Goal: Transaction & Acquisition: Purchase product/service

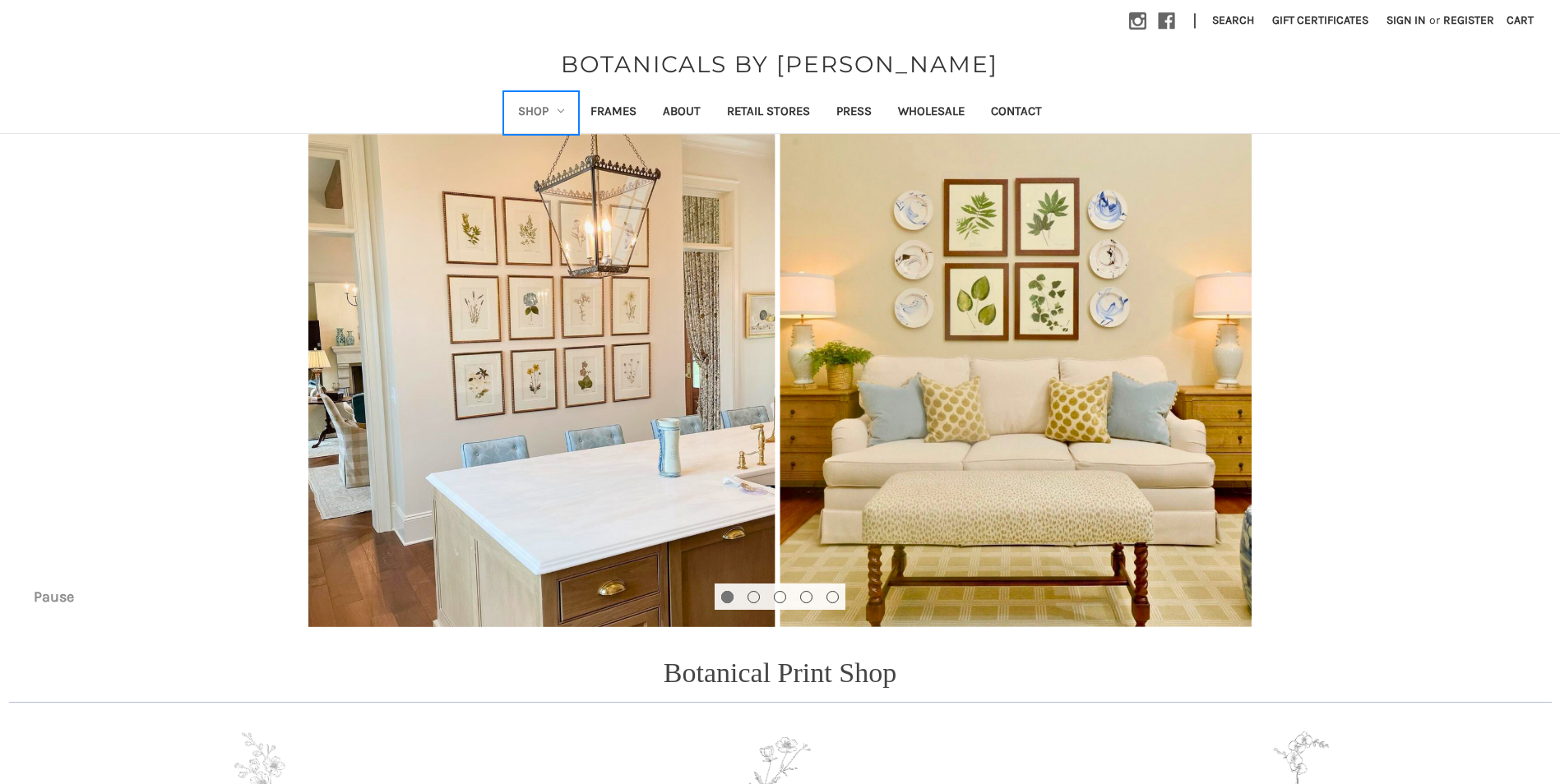
click at [558, 112] on icon "Shop" at bounding box center [561, 111] width 7 height 7
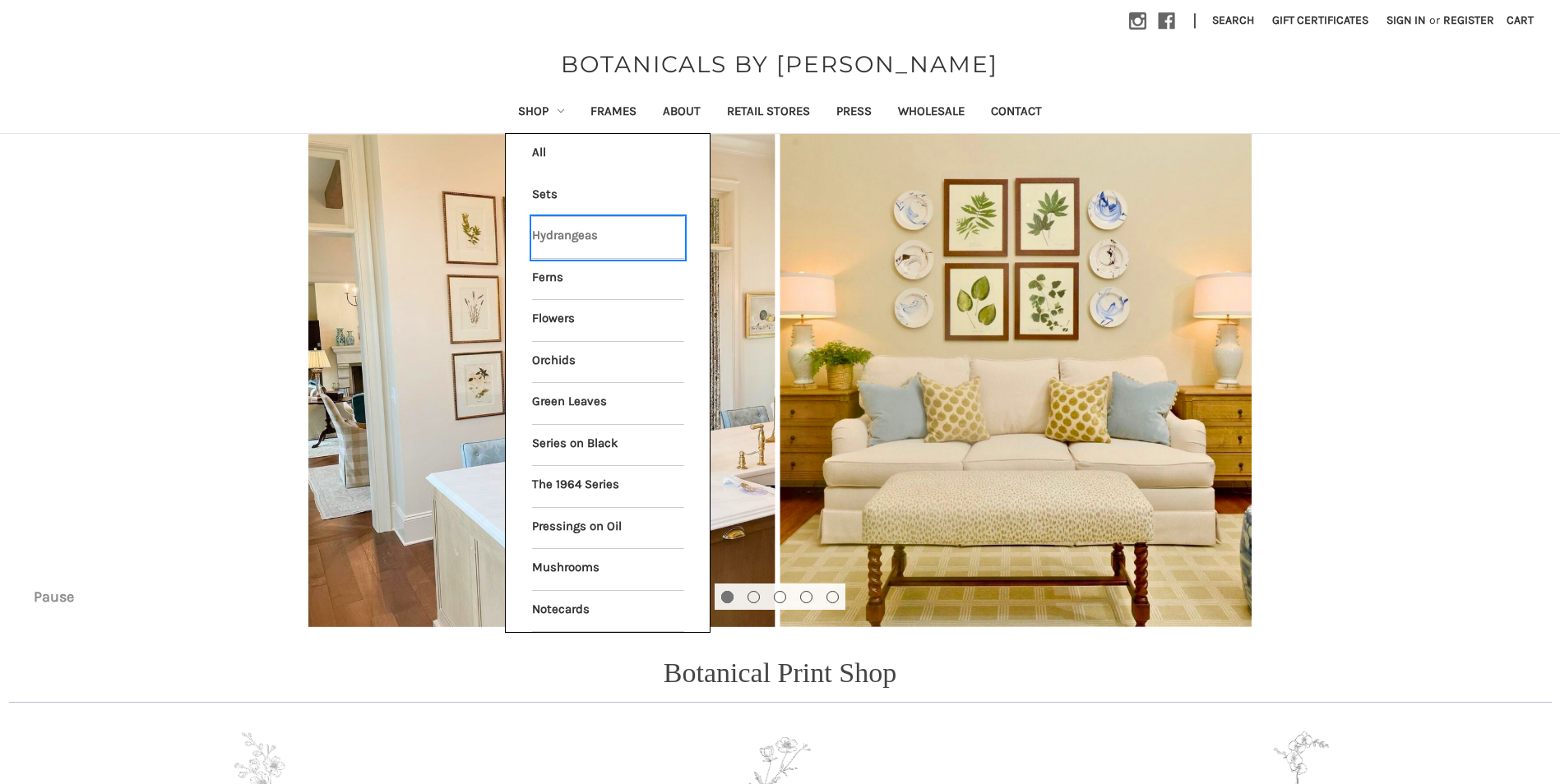
click at [564, 241] on link "Hydrangeas" at bounding box center [608, 237] width 152 height 41
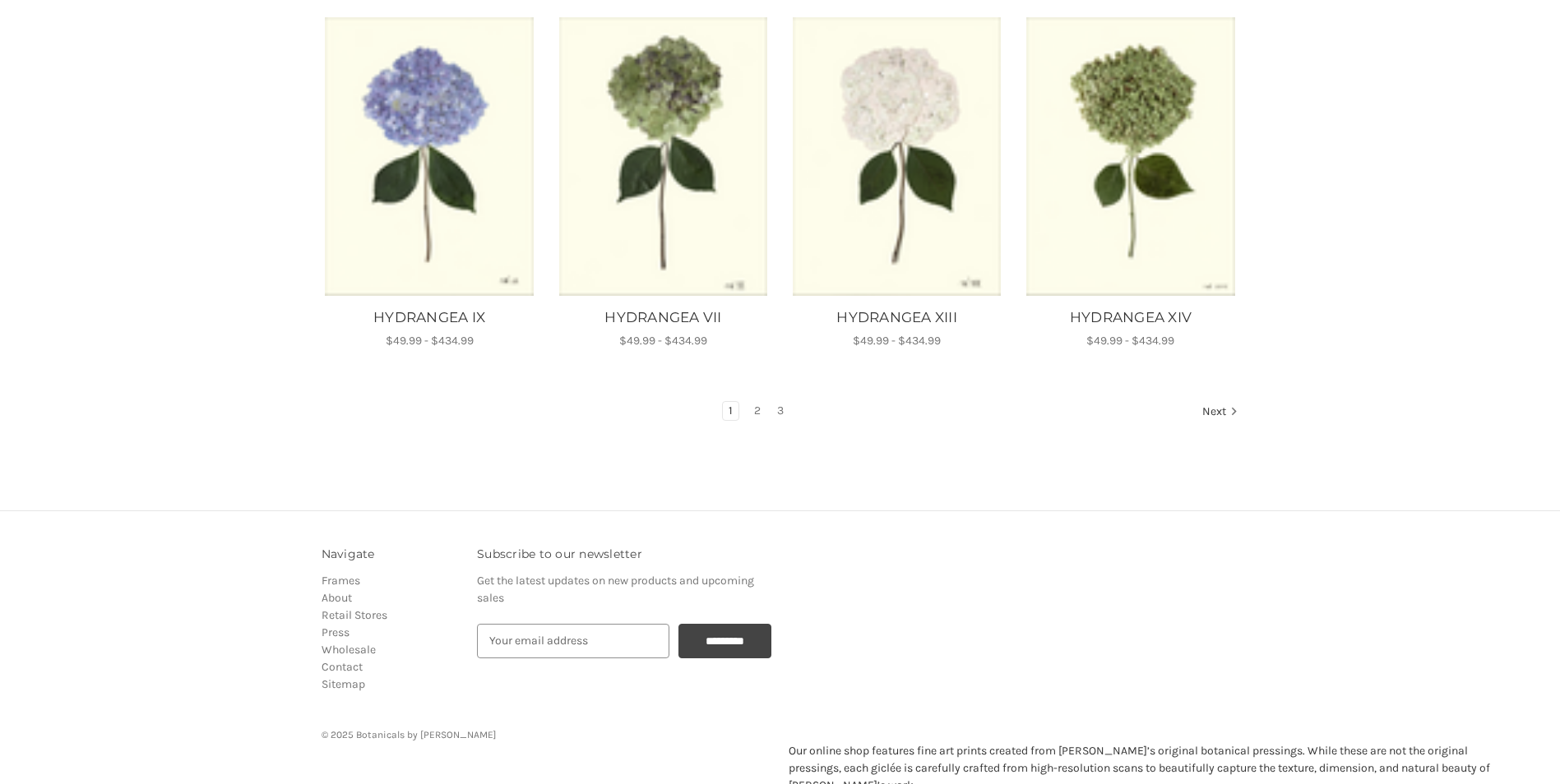
scroll to position [1065, 0]
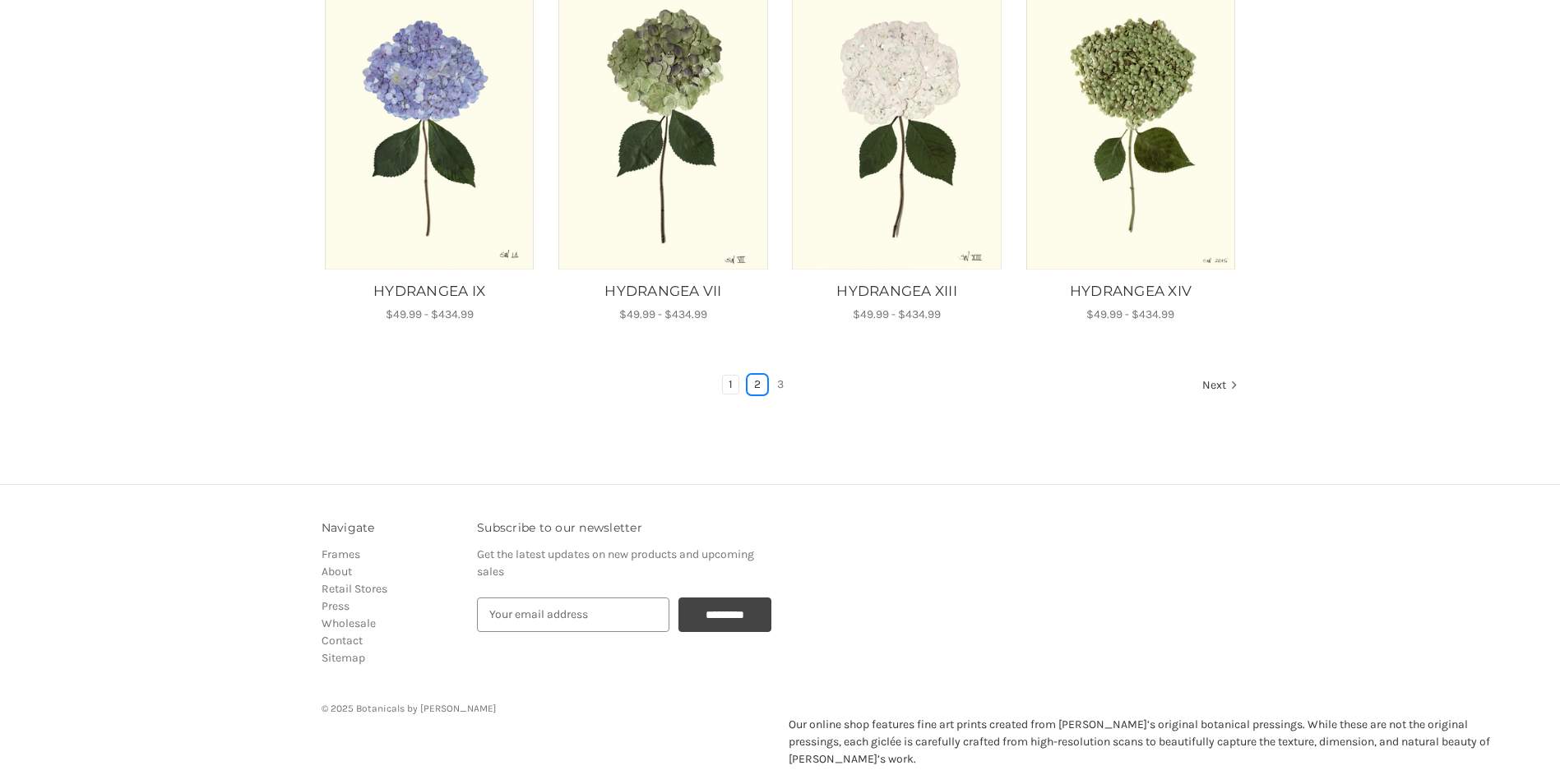
click at [760, 387] on link "2" at bounding box center [756, 384] width 18 height 18
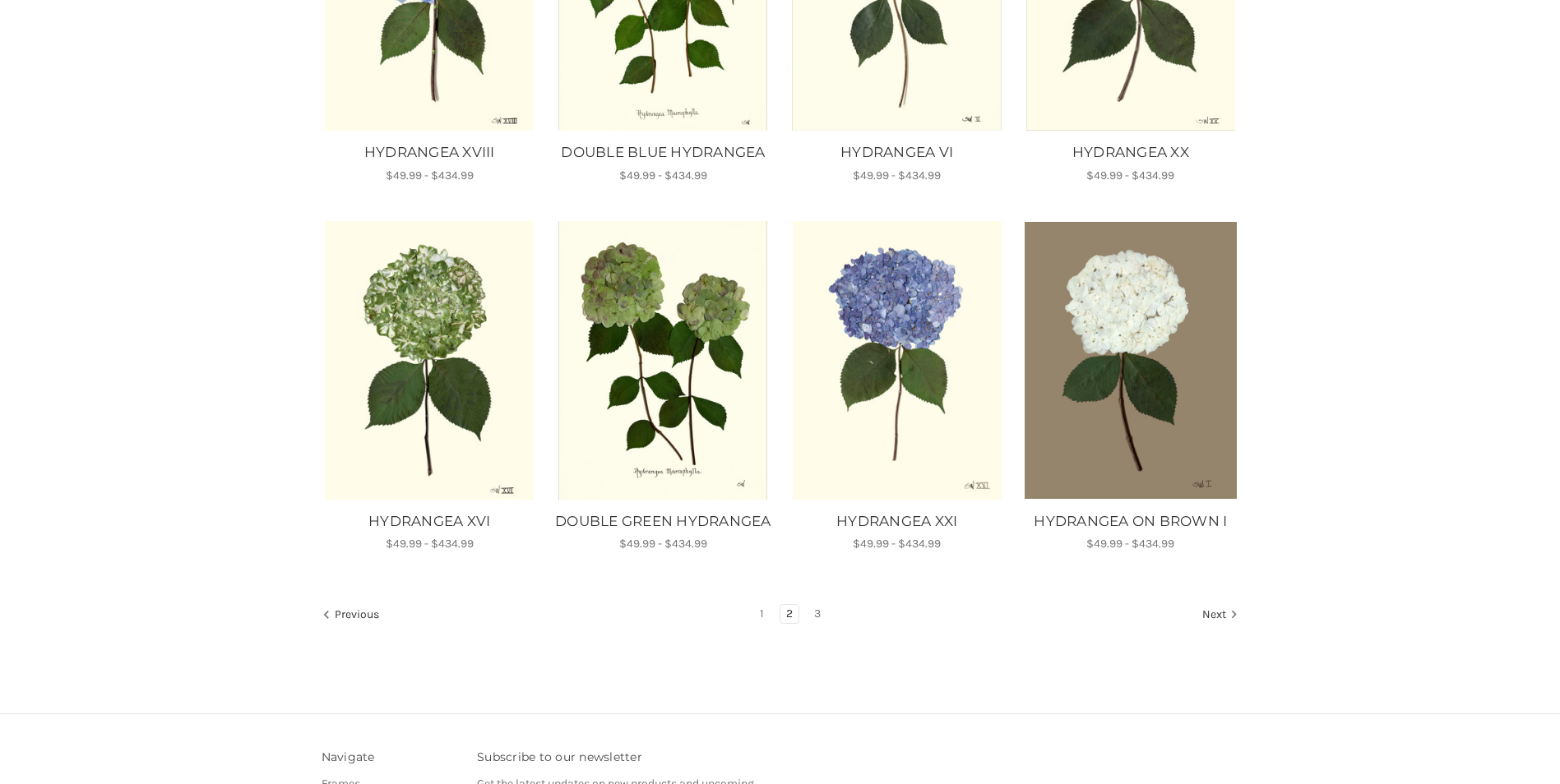
scroll to position [905, 0]
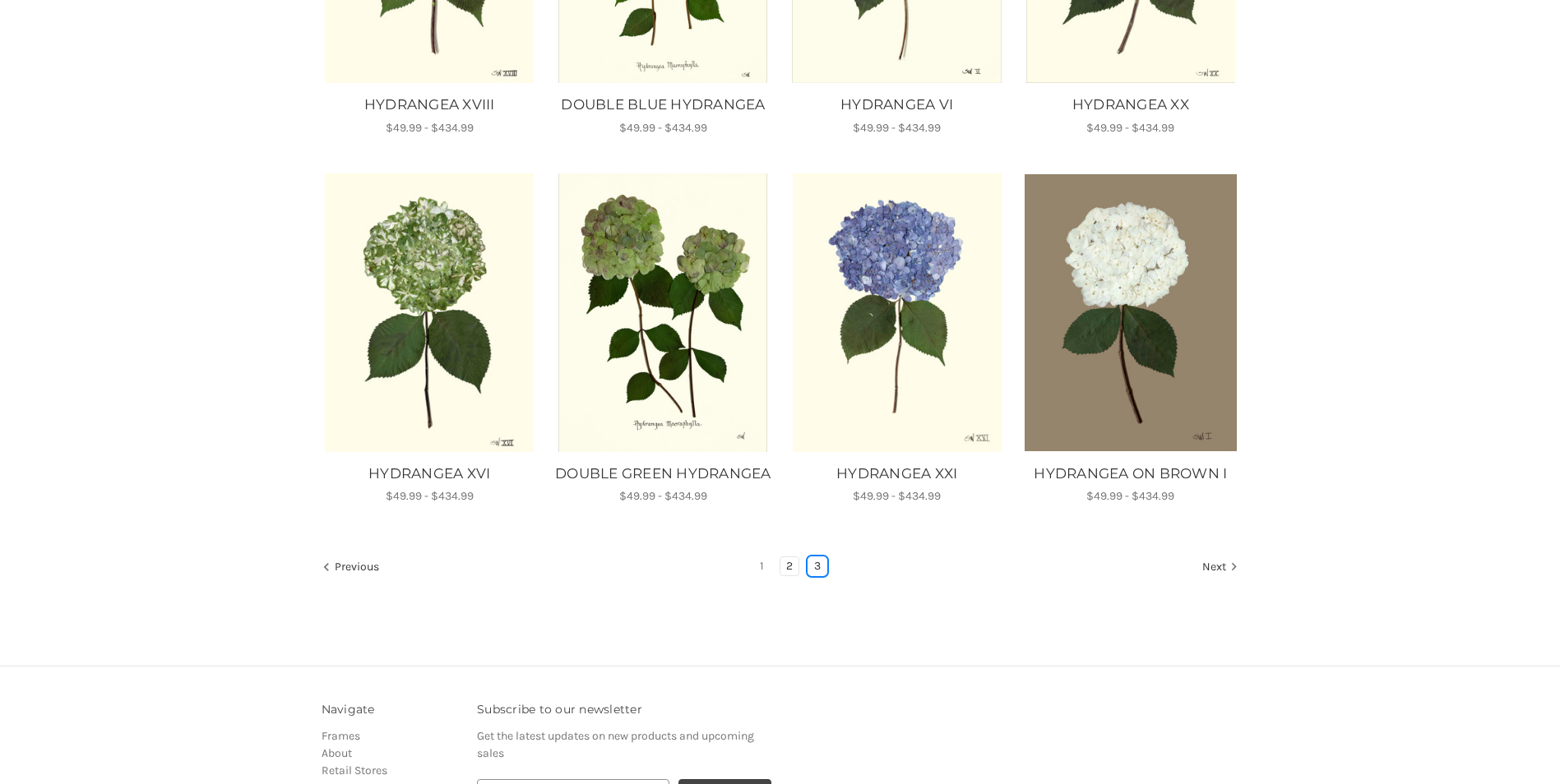
click at [818, 576] on link "3" at bounding box center [817, 565] width 18 height 18
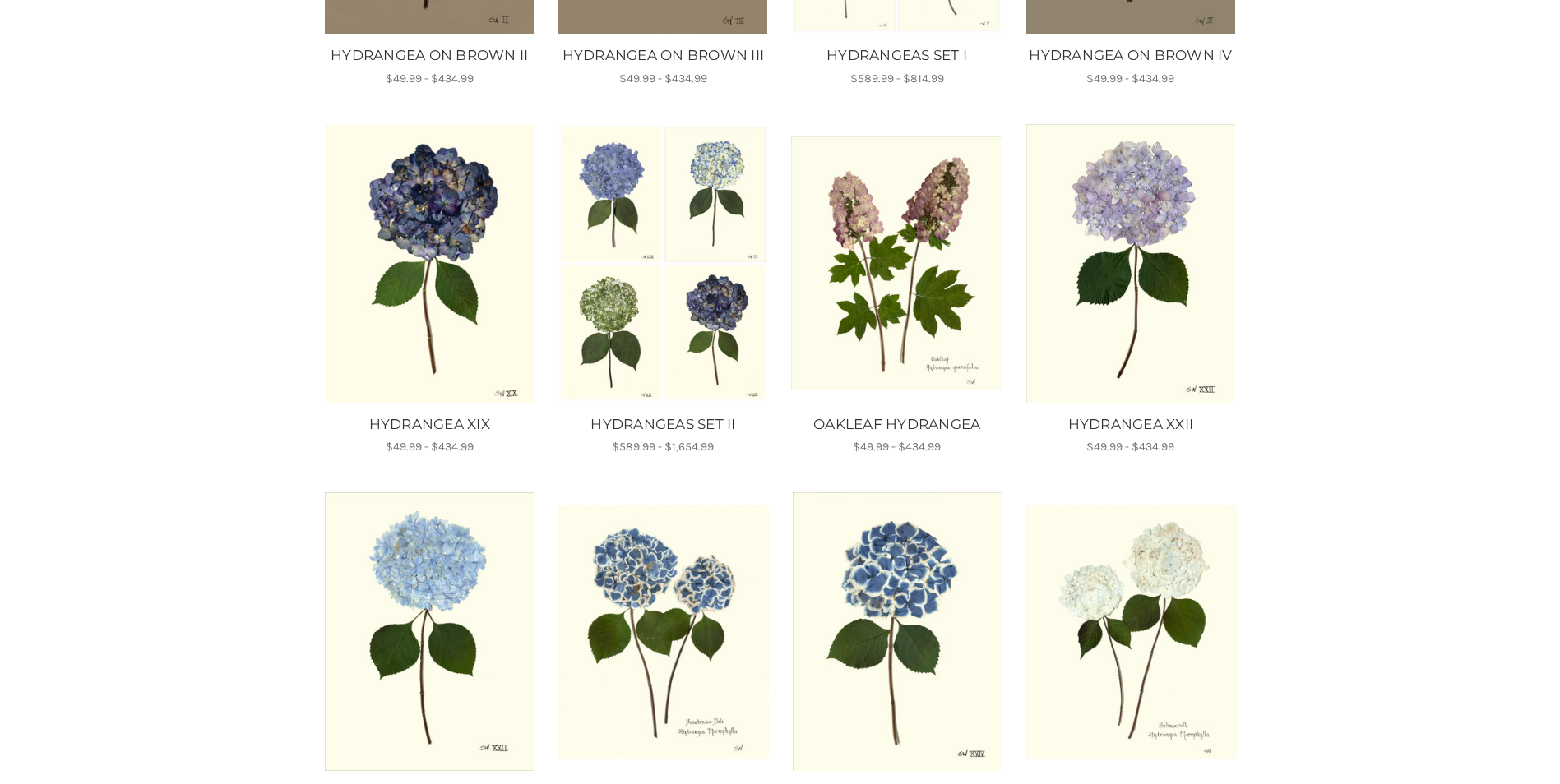
scroll to position [329, 0]
